Goal: Information Seeking & Learning: Check status

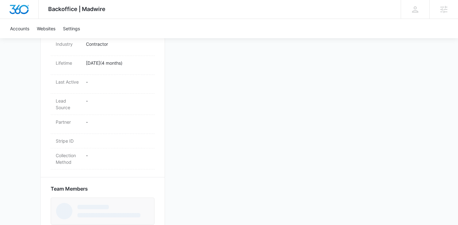
scroll to position [325, 0]
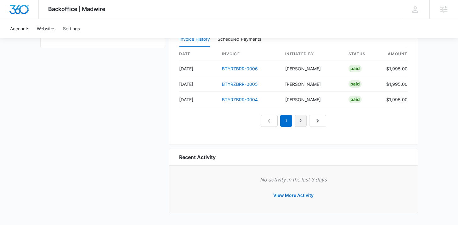
click at [299, 121] on link "2" at bounding box center [301, 121] width 12 height 12
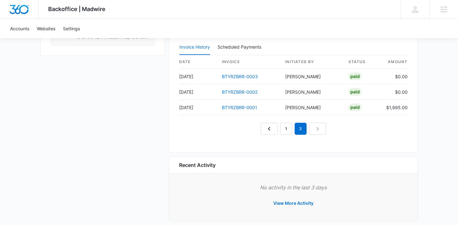
scroll to position [618, 0]
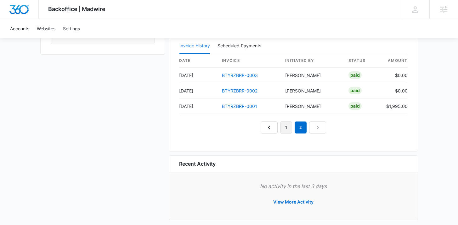
click at [285, 125] on link "1" at bounding box center [286, 127] width 12 height 12
click at [300, 131] on link "2" at bounding box center [301, 127] width 12 height 12
click at [314, 130] on nav "1 2" at bounding box center [294, 127] width 66 height 12
click at [316, 129] on nav "1 2" at bounding box center [294, 127] width 66 height 12
click at [287, 128] on link "1" at bounding box center [286, 127] width 12 height 12
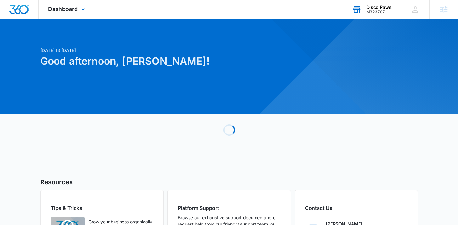
click at [362, 8] on icon at bounding box center [357, 9] width 9 height 9
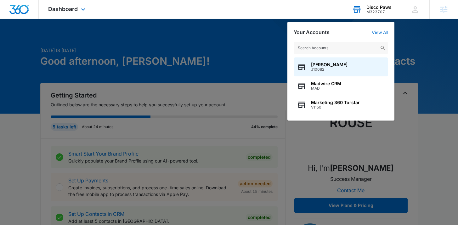
type input "o"
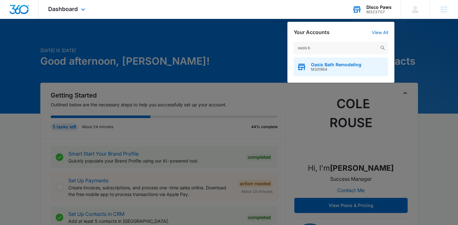
type input "oasis b"
click at [348, 67] on span "M331954" at bounding box center [336, 69] width 50 height 4
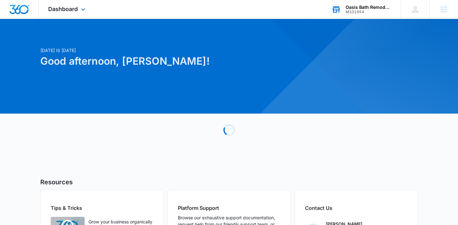
click at [75, 16] on div "Dashboard Apps Reputation Websites Forms CRM Email Social Shop Payments POS Con…" at bounding box center [68, 9] width 58 height 19
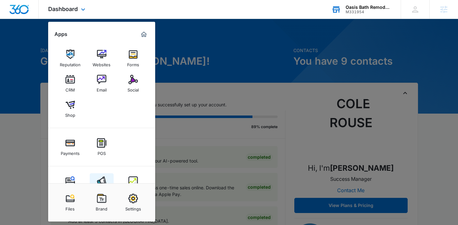
click at [97, 178] on img at bounding box center [101, 180] width 9 height 9
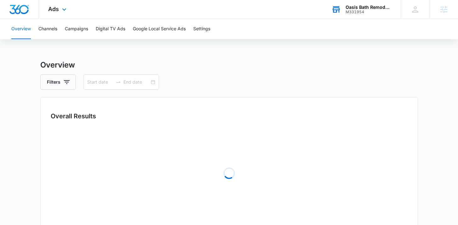
type input "09/03/2025"
type input "10/03/2025"
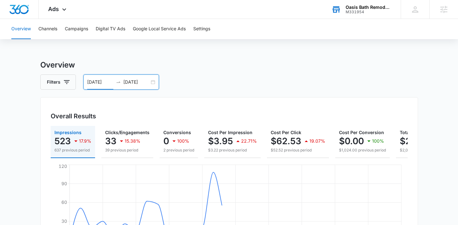
click at [108, 83] on input "09/03/2025" at bounding box center [100, 81] width 26 height 7
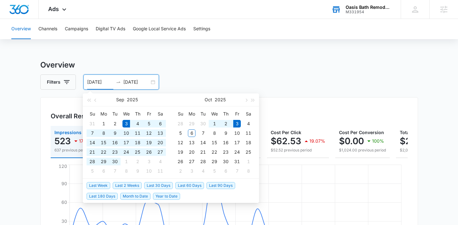
click at [150, 182] on span "Last 30 Days" at bounding box center [158, 185] width 29 height 7
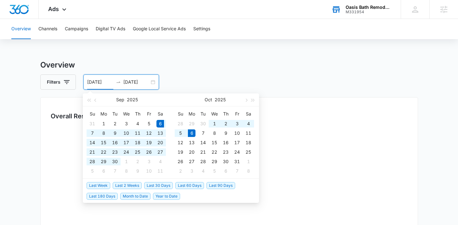
type input "09/06/2025"
type input "10/06/2025"
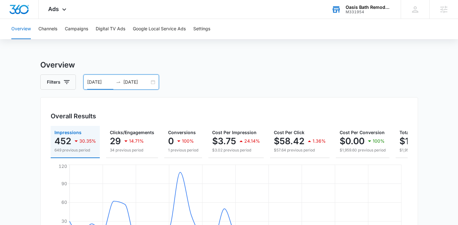
click at [162, 64] on h3 "Overview" at bounding box center [229, 64] width 378 height 11
click at [83, 32] on button "Campaigns" at bounding box center [76, 29] width 23 height 20
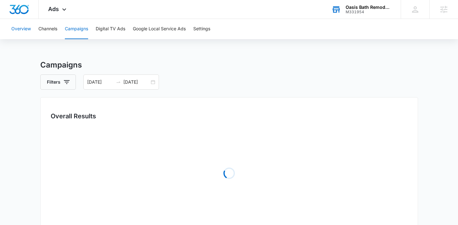
click at [20, 27] on button "Overview" at bounding box center [21, 29] width 20 height 20
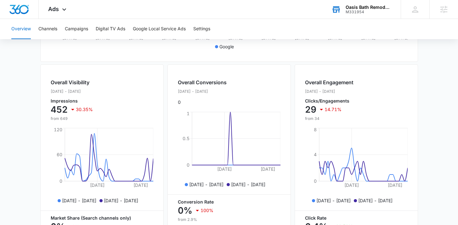
scroll to position [210, 0]
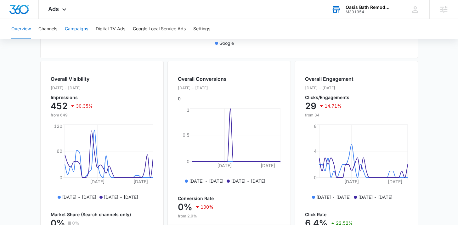
click at [80, 27] on button "Campaigns" at bounding box center [76, 29] width 23 height 20
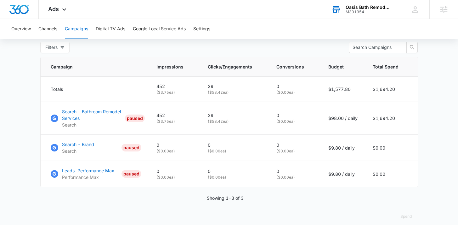
scroll to position [254, 0]
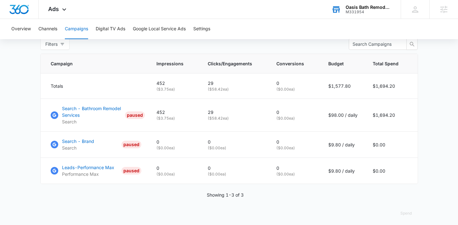
click at [363, 12] on div "M331954" at bounding box center [369, 12] width 46 height 4
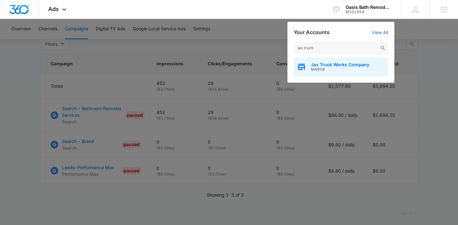
type input "jax truck"
click at [331, 70] on span "M48114" at bounding box center [340, 69] width 58 height 4
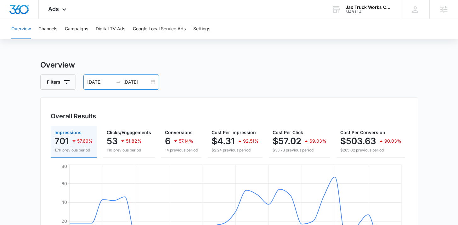
click at [132, 84] on input "10/06/2025" at bounding box center [137, 81] width 26 height 7
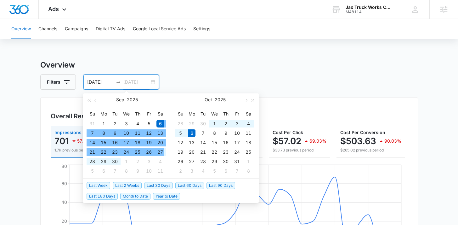
type input "10/06/2025"
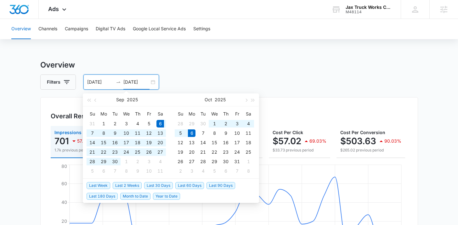
click at [157, 187] on span "Last 30 Days" at bounding box center [158, 185] width 29 height 7
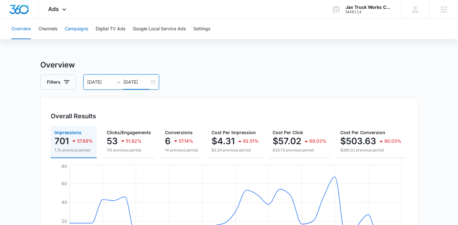
click at [82, 32] on button "Campaigns" at bounding box center [76, 29] width 23 height 20
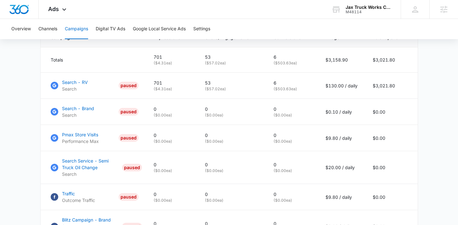
scroll to position [281, 0]
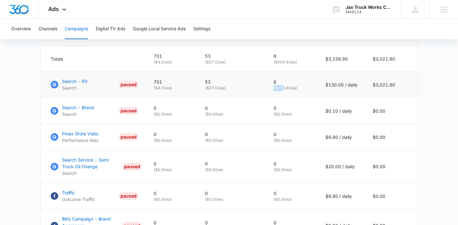
drag, startPoint x: 284, startPoint y: 94, endPoint x: 275, endPoint y: 94, distance: 9.1
click at [275, 91] on p "( $503.63 ea)" at bounding box center [292, 88] width 37 height 6
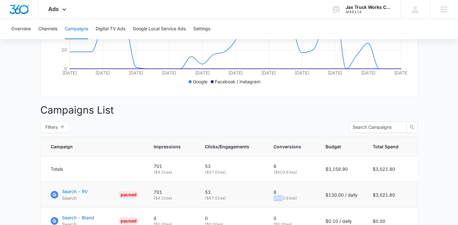
scroll to position [0, 0]
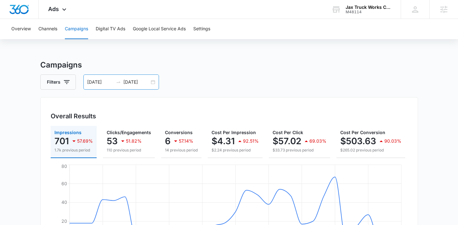
click at [113, 84] on div at bounding box center [118, 81] width 10 height 5
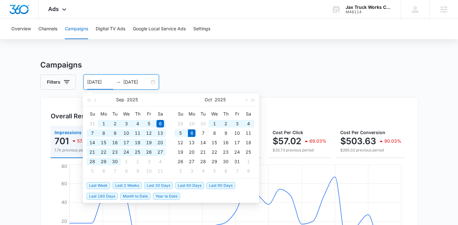
click at [189, 184] on span "Last 60 Days" at bounding box center [190, 185] width 29 height 7
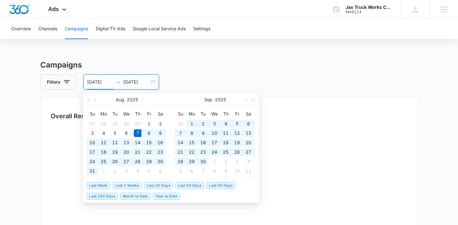
type input "08/07/2025"
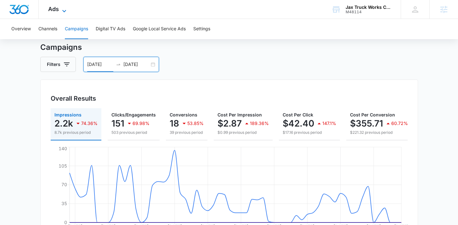
click at [62, 13] on icon at bounding box center [64, 11] width 8 height 8
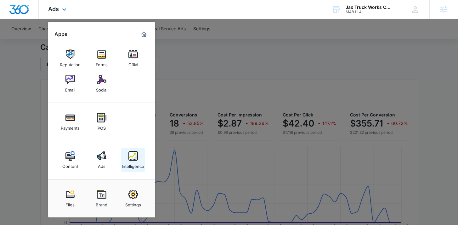
click at [141, 166] on div "Intelligence" at bounding box center [133, 164] width 22 height 8
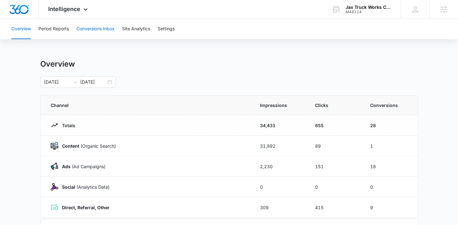
click at [102, 26] on button "Conversions Inbox" at bounding box center [96, 29] width 38 height 20
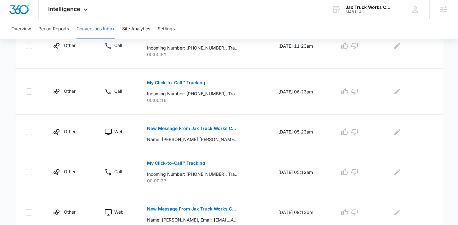
scroll to position [177, 0]
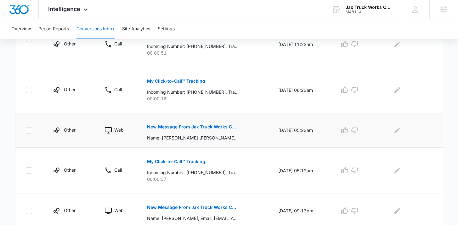
click at [178, 124] on p "New Message From Jax Truck Works Company" at bounding box center [193, 126] width 92 height 4
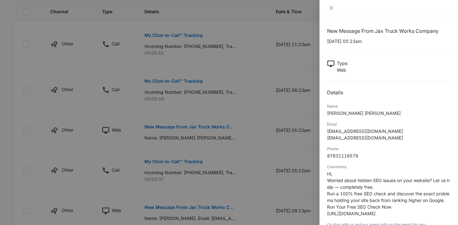
click at [331, 12] on div at bounding box center [389, 8] width 139 height 16
click at [331, 7] on icon "close" at bounding box center [331, 7] width 5 height 5
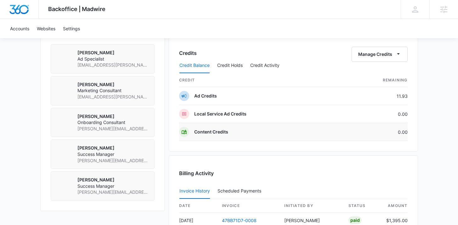
scroll to position [472, 0]
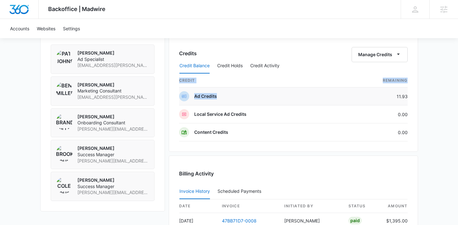
drag, startPoint x: 413, startPoint y: 97, endPoint x: 397, endPoint y: 95, distance: 15.8
click at [397, 95] on div "Credits Manage Credits Credit Balance Credit Holds Credit Activity credit Remai…" at bounding box center [294, 92] width 250 height 119
click at [414, 95] on div "Credits Manage Credits Credit Balance Credit Holds Credit Activity credit Remai…" at bounding box center [294, 92] width 250 height 119
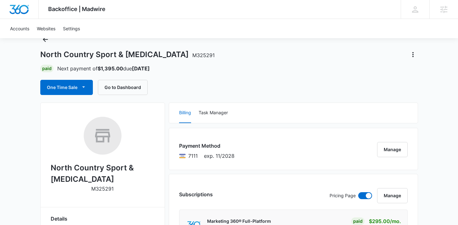
scroll to position [0, 0]
